Goal: Book appointment/travel/reservation

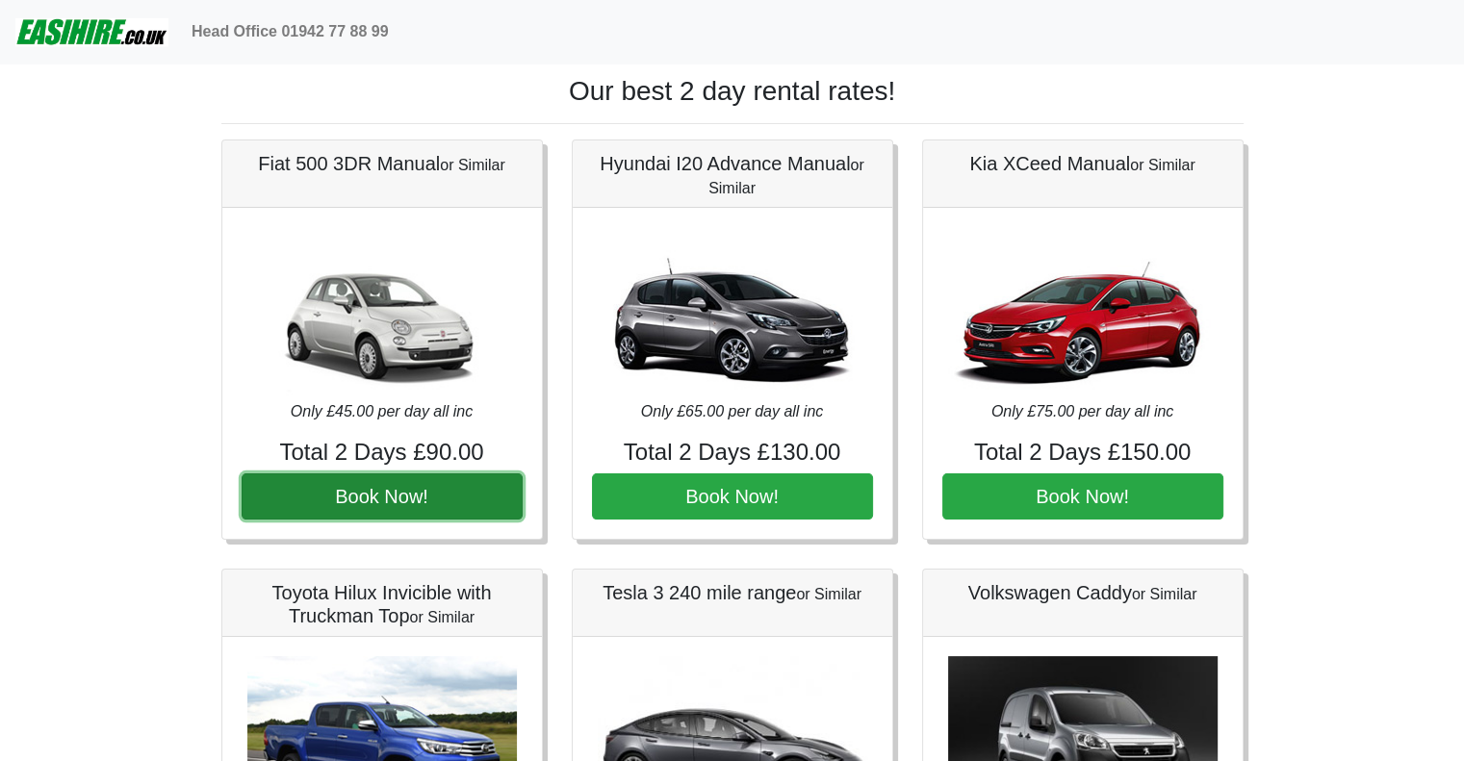
click at [383, 492] on button "Book Now!" at bounding box center [382, 496] width 281 height 46
click at [414, 489] on button "Book Now!" at bounding box center [382, 496] width 281 height 46
click at [421, 492] on button "Book Now!" at bounding box center [382, 496] width 281 height 46
